Goal: Task Accomplishment & Management: Use online tool/utility

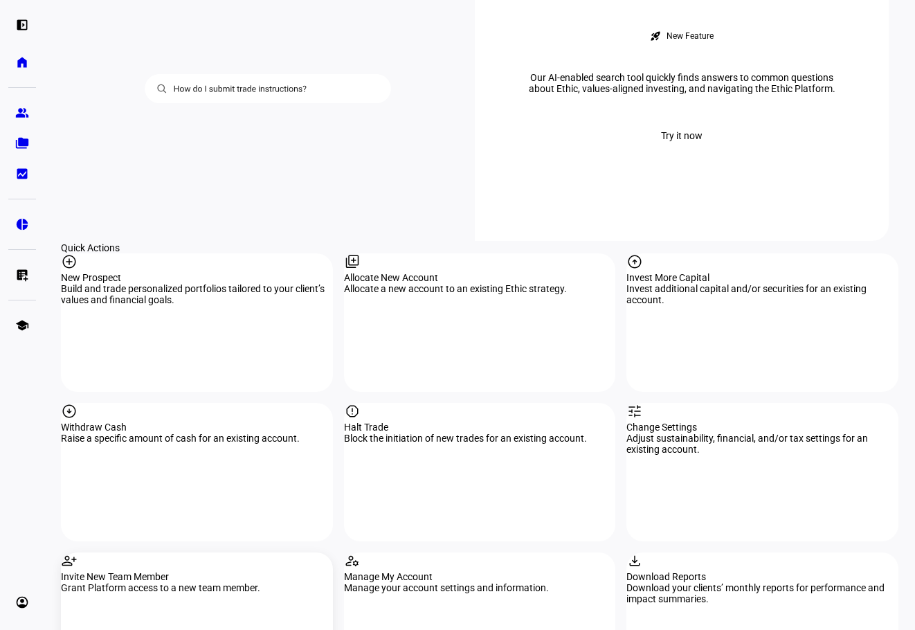
scroll to position [1246, 0]
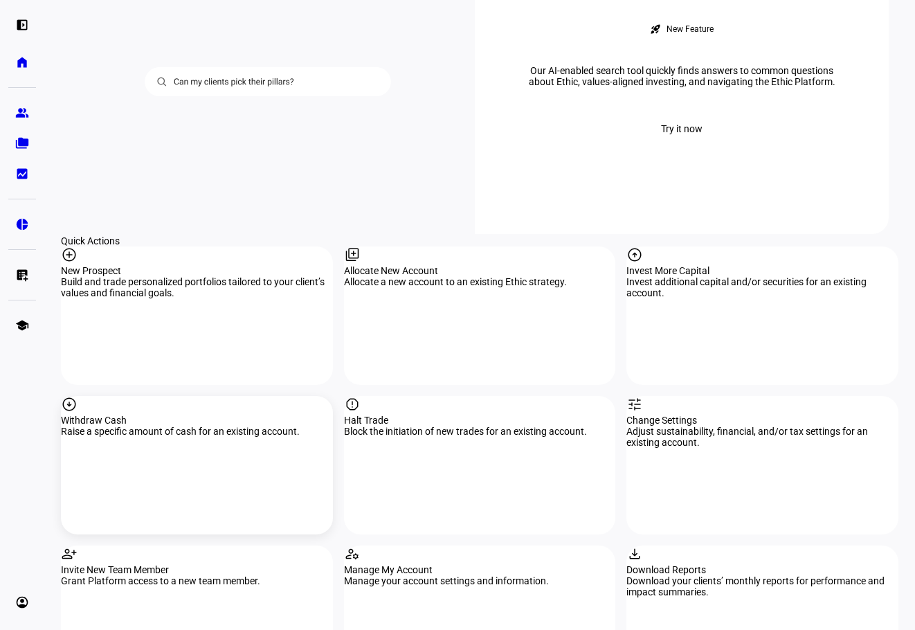
click at [109, 426] on div "Raise a specific amount of cash for an existing account." at bounding box center [197, 431] width 272 height 11
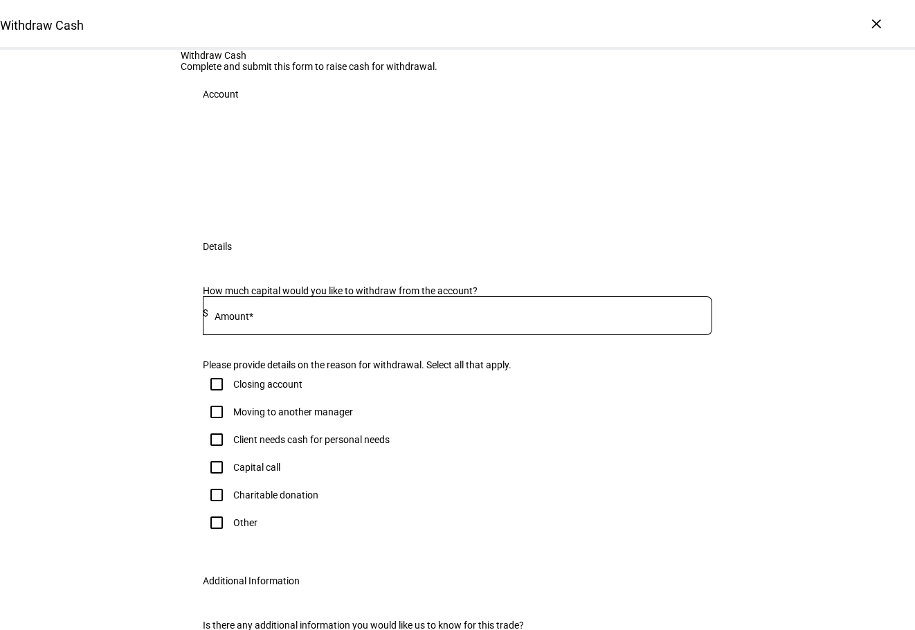
click at [285, 318] on input at bounding box center [460, 312] width 504 height 11
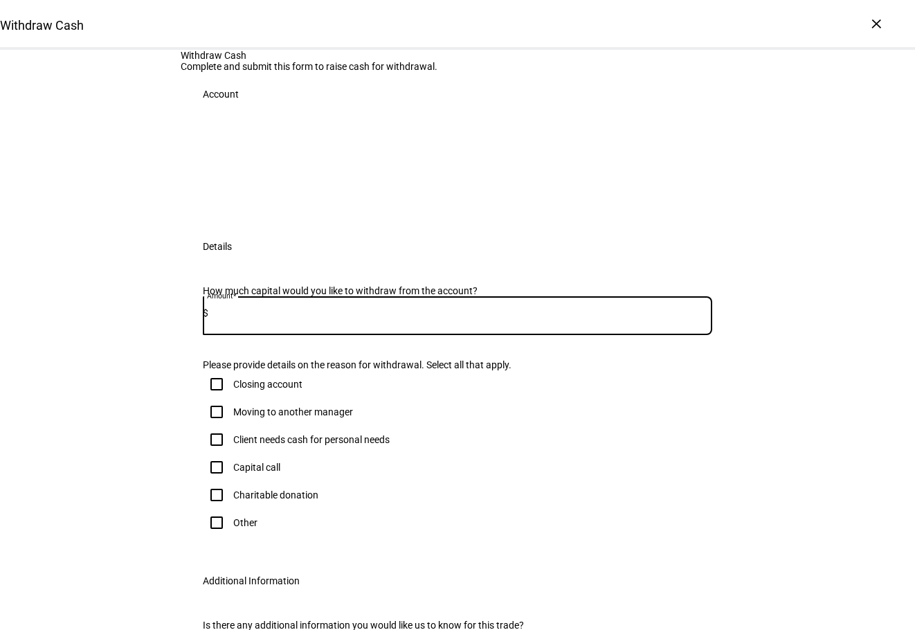
paste input
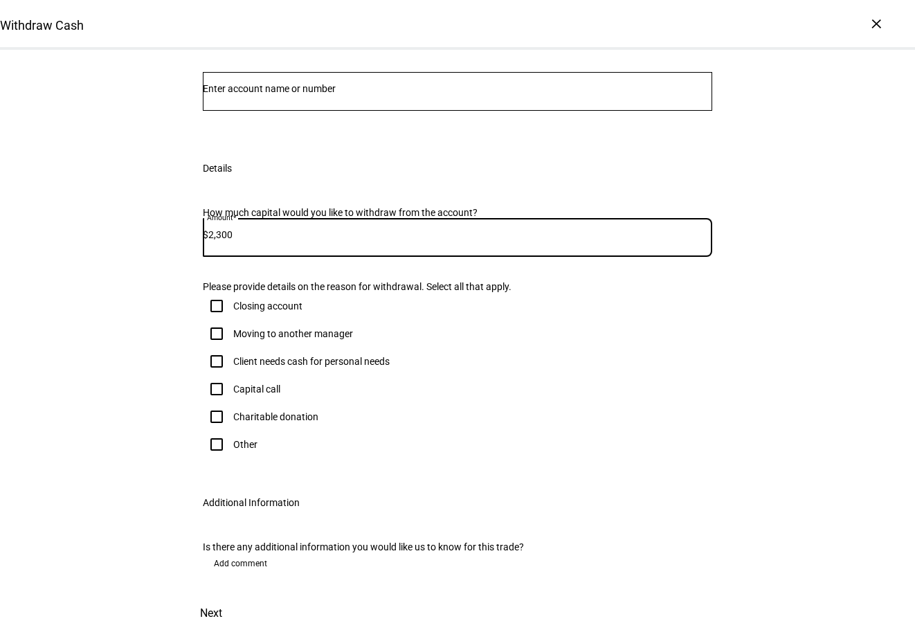
scroll to position [69, 0]
type input "2,300"
click at [216, 375] on input "Client needs cash for personal needs" at bounding box center [217, 361] width 28 height 28
checkbox input "true"
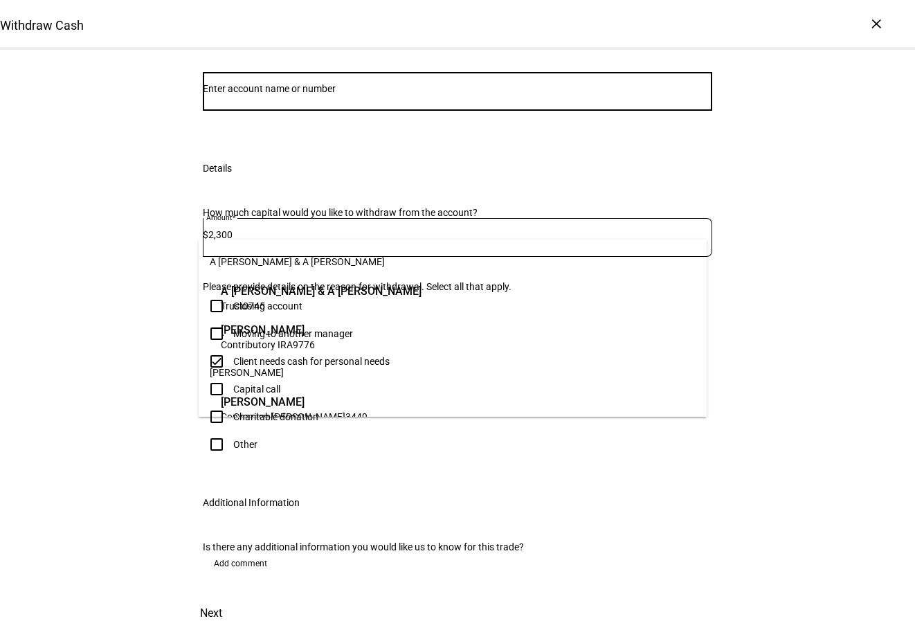
click at [299, 94] on input "Number" at bounding box center [457, 88] width 509 height 11
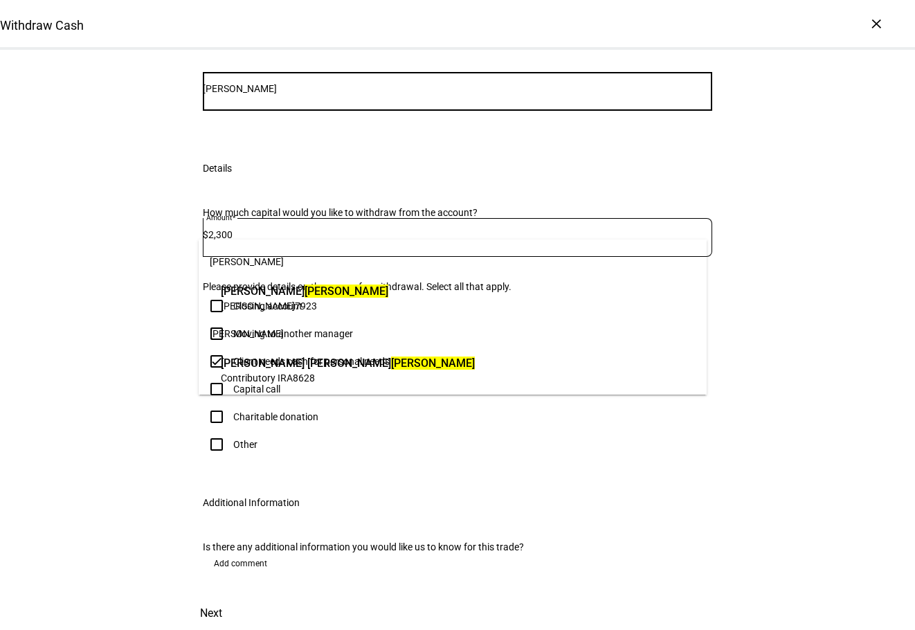
type input "[PERSON_NAME]"
click at [319, 366] on span "[PERSON_NAME]" at bounding box center [348, 363] width 254 height 16
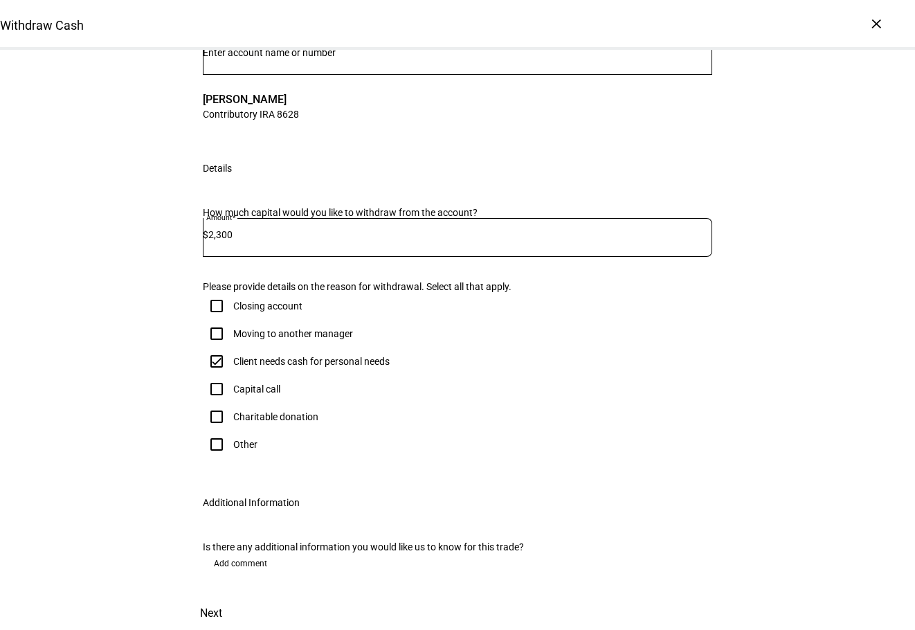
scroll to position [379, 0]
click at [222, 597] on span "Next" at bounding box center [211, 613] width 22 height 33
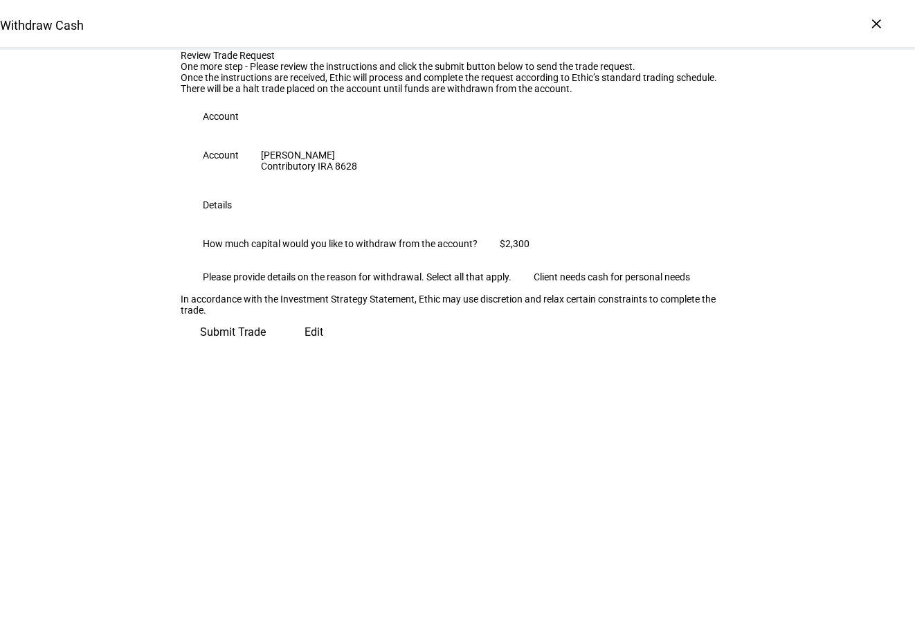
scroll to position [37, 0]
click at [266, 349] on span "Submit Trade" at bounding box center [233, 332] width 66 height 33
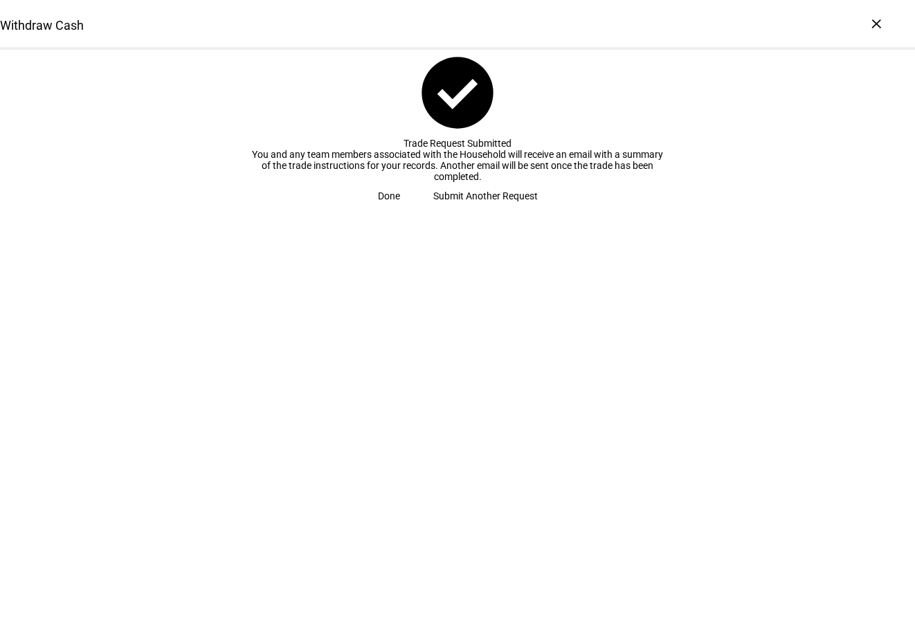
click at [400, 210] on span "Done" at bounding box center [389, 196] width 22 height 28
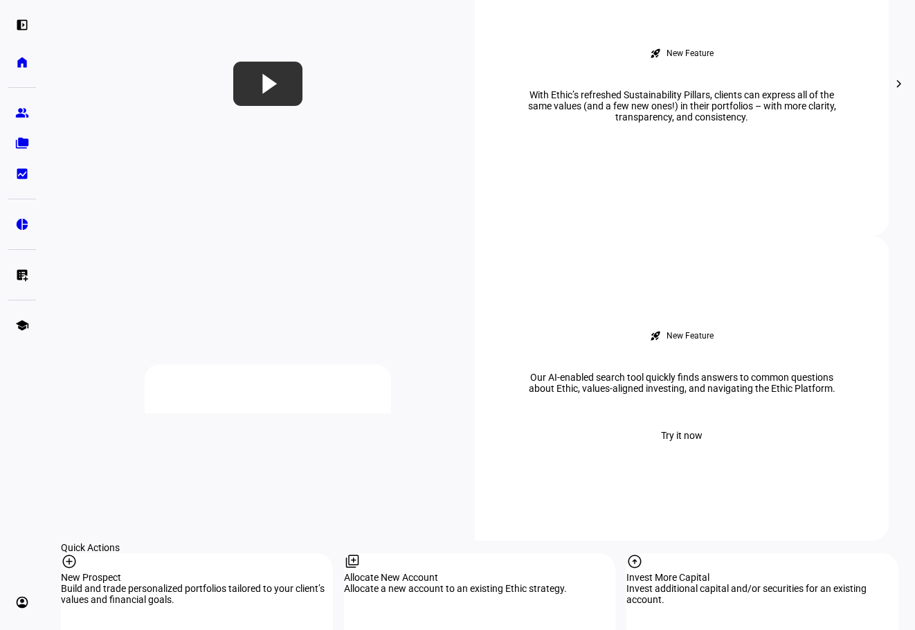
scroll to position [969, 0]
